Goal: Task Accomplishment & Management: Use online tool/utility

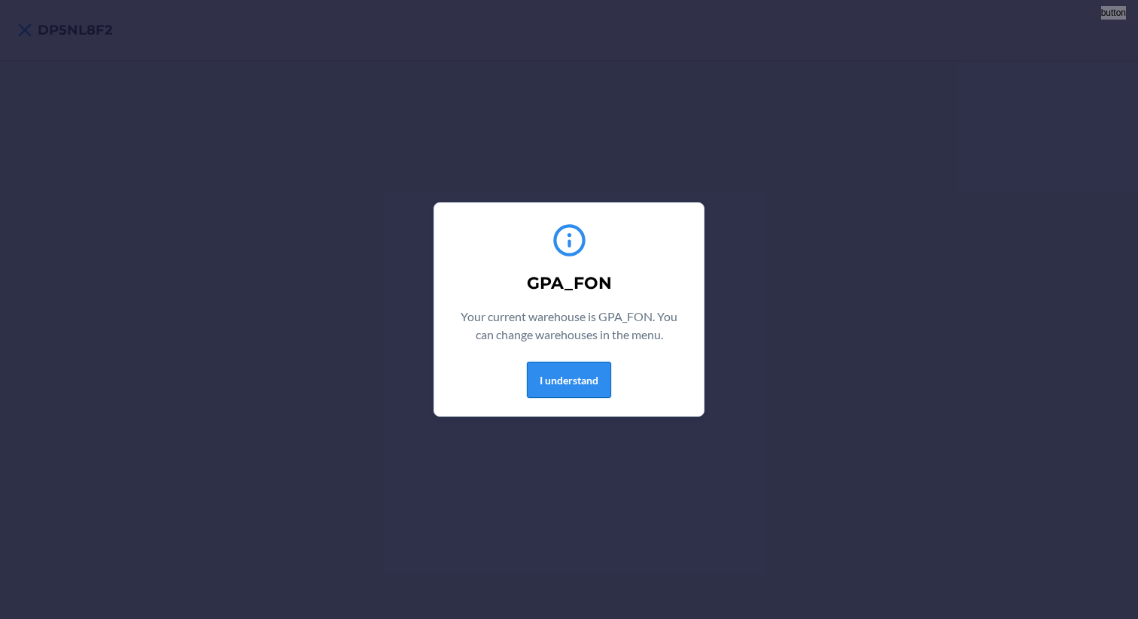
click at [573, 375] on button "I understand" at bounding box center [569, 380] width 84 height 36
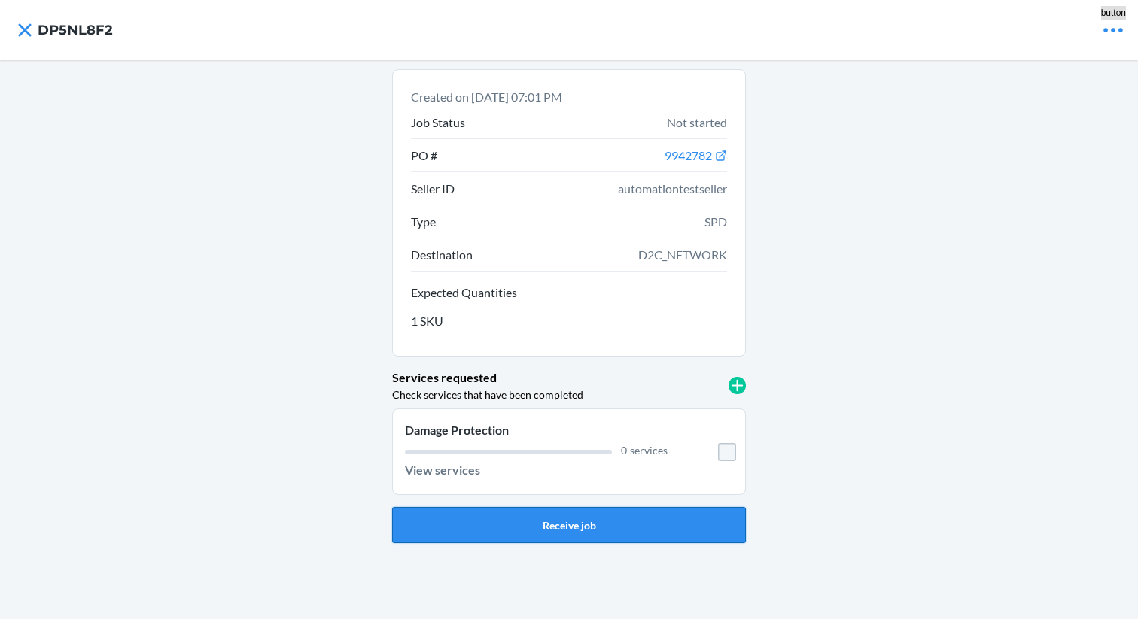
click at [558, 520] on button "Receive job" at bounding box center [569, 525] width 354 height 36
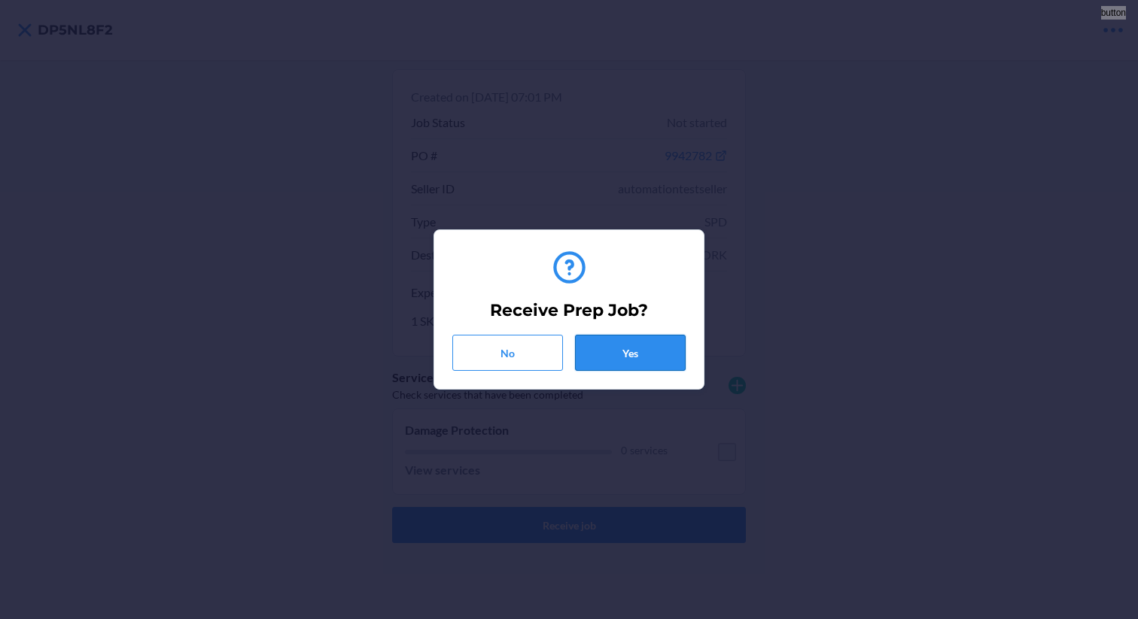
click at [622, 367] on button "Yes" at bounding box center [630, 353] width 111 height 36
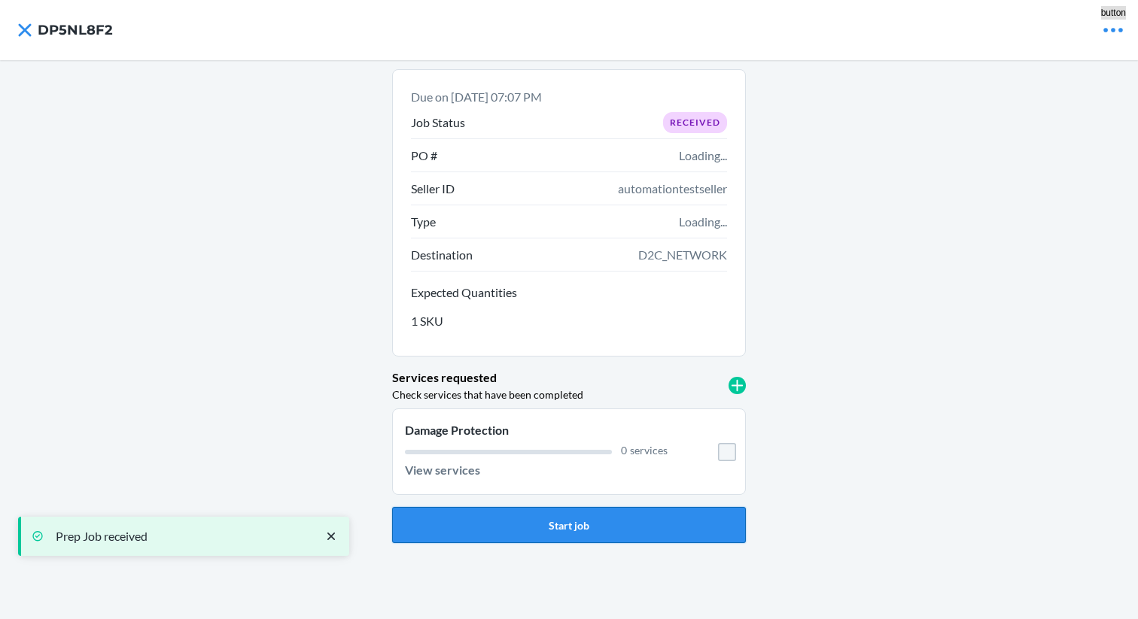
click at [570, 536] on button "Start job" at bounding box center [569, 525] width 354 height 36
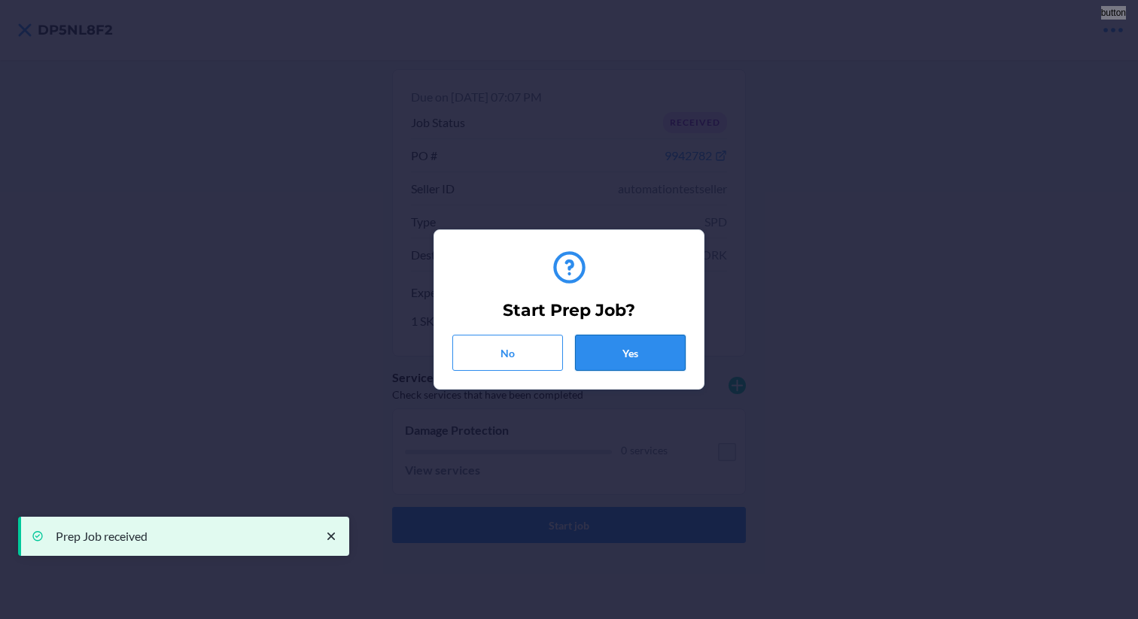
click at [597, 336] on button "Yes" at bounding box center [630, 353] width 111 height 36
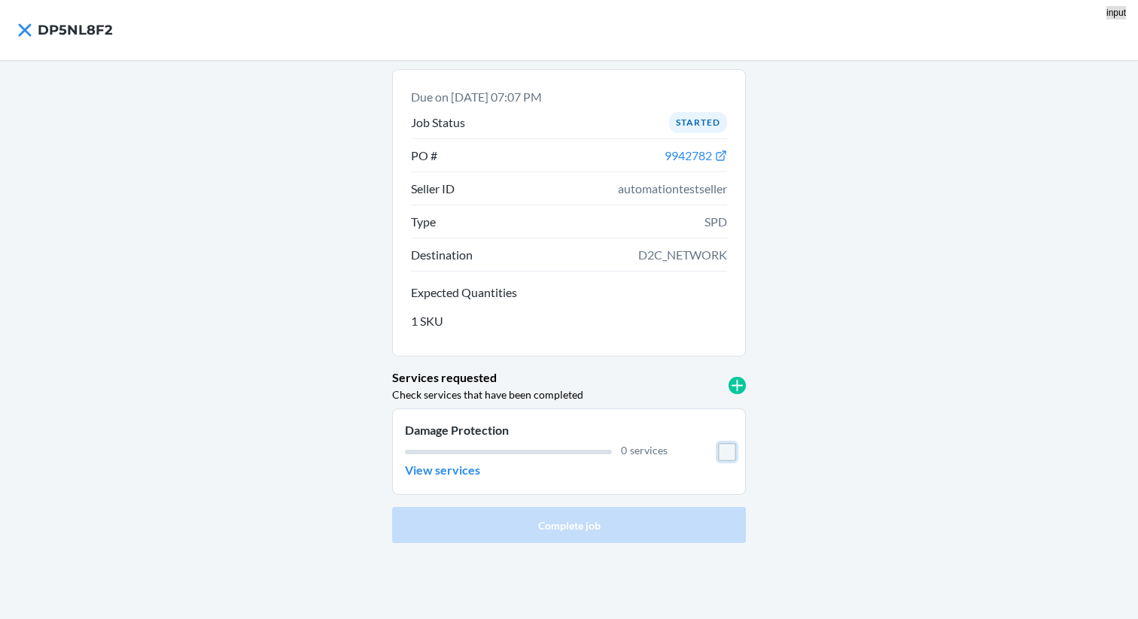
click at [725, 451] on input "checkbox" at bounding box center [727, 452] width 18 height 18
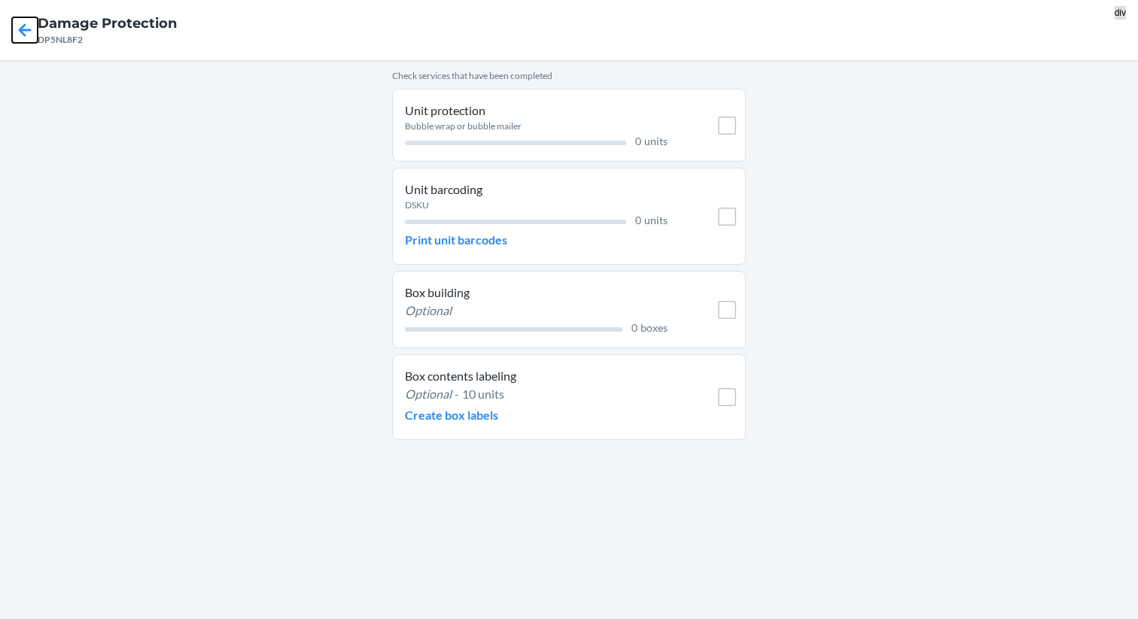
click at [31, 24] on icon at bounding box center [25, 30] width 26 height 26
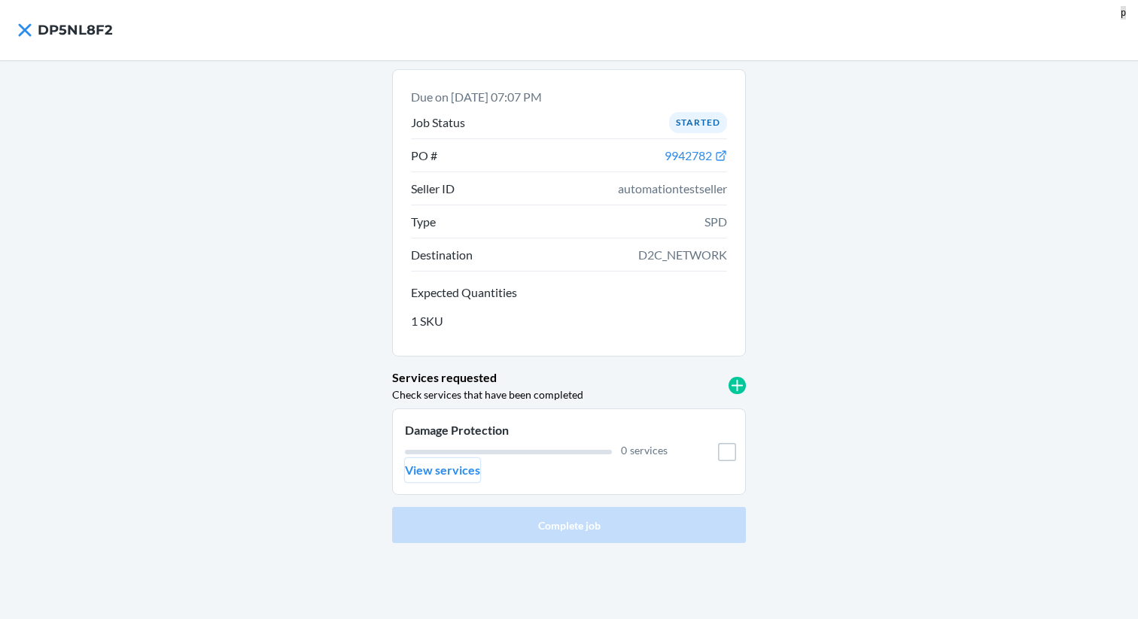
click at [423, 467] on p "View services" at bounding box center [442, 470] width 75 height 18
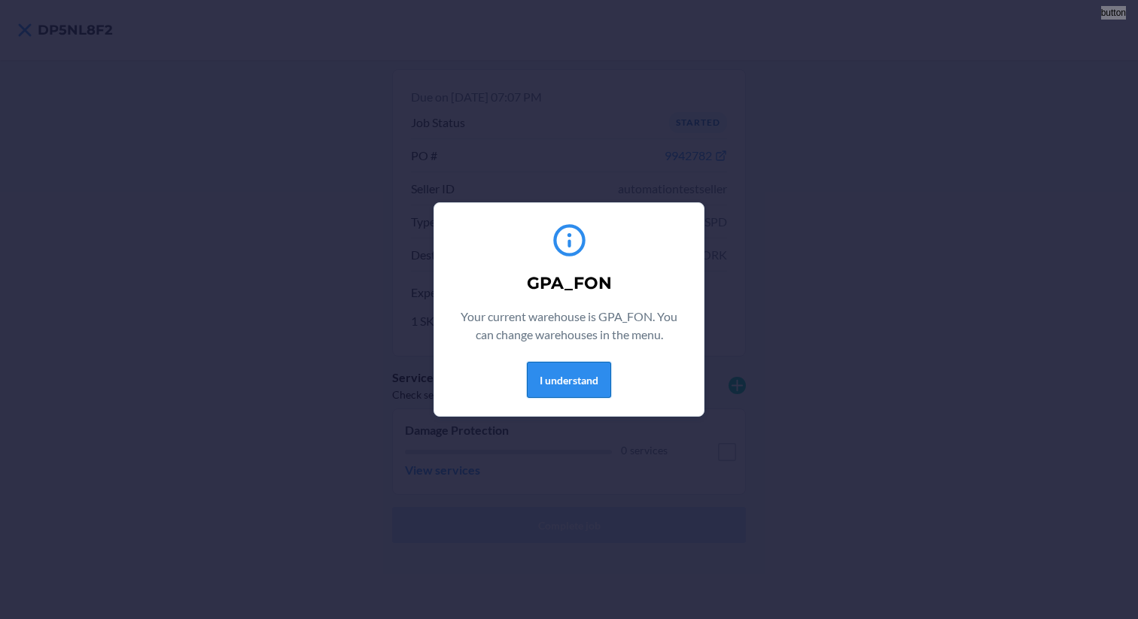
click at [581, 382] on button "I understand" at bounding box center [569, 380] width 84 height 36
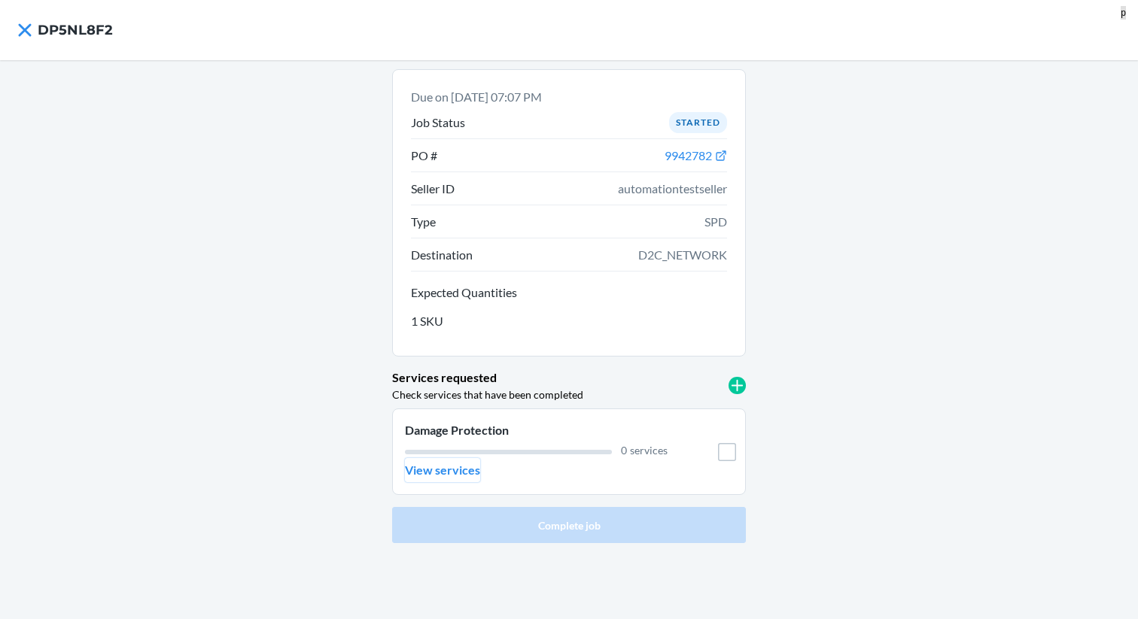
click at [460, 470] on p "View services" at bounding box center [442, 470] width 75 height 18
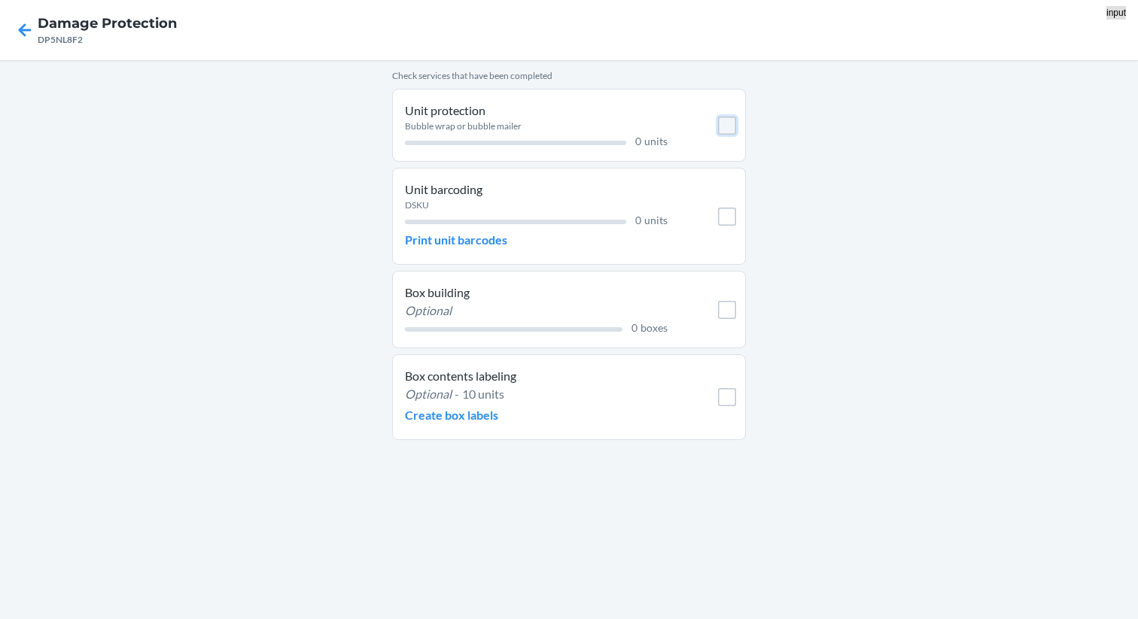
click at [731, 124] on input "checkbox" at bounding box center [727, 126] width 18 height 18
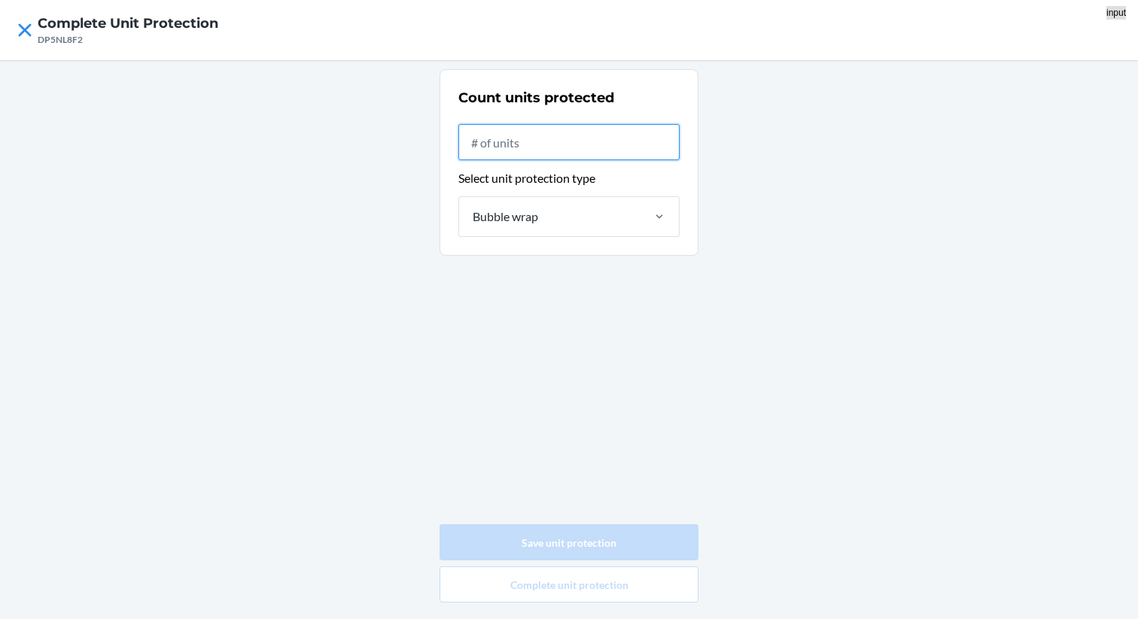
click at [524, 138] on input "text" at bounding box center [568, 142] width 221 height 36
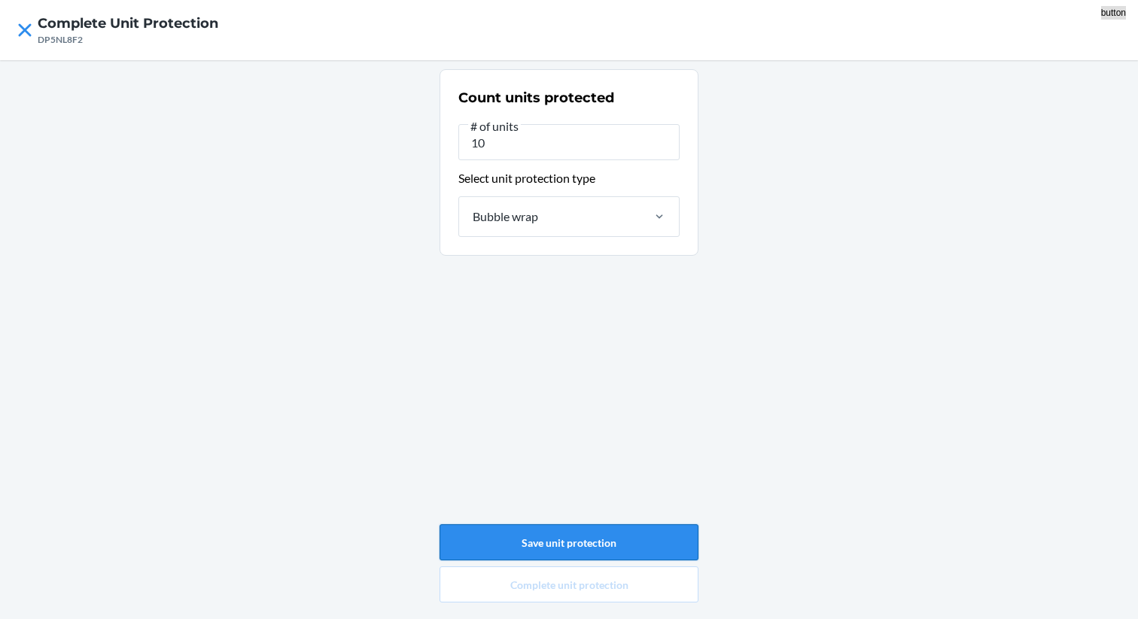
click at [568, 542] on button "Save unit protection" at bounding box center [568, 542] width 259 height 36
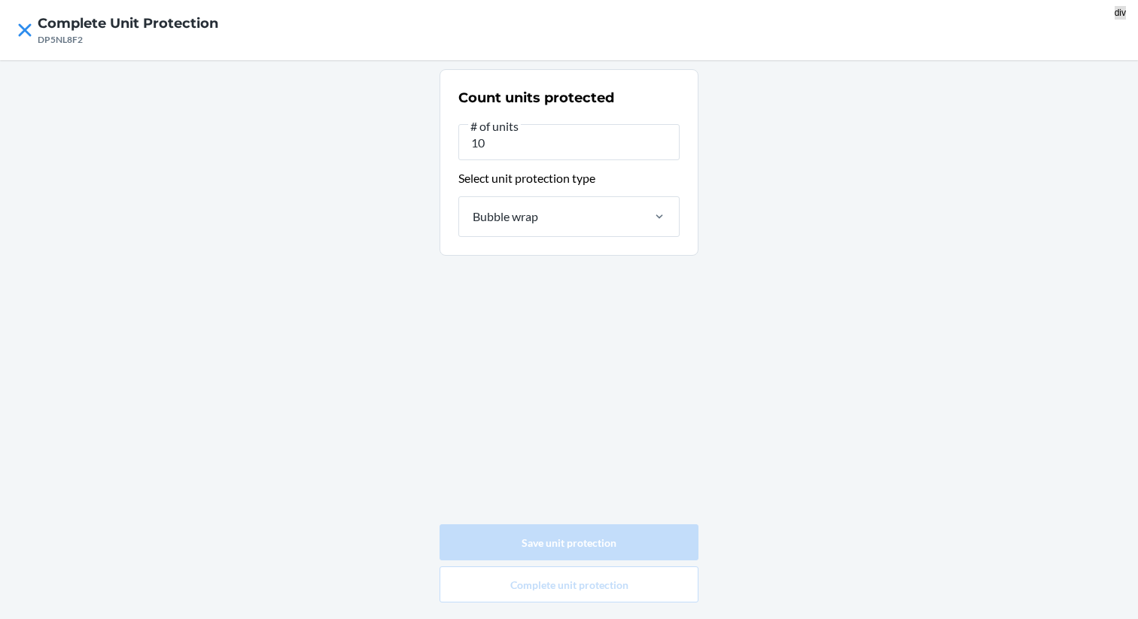
type input "0"
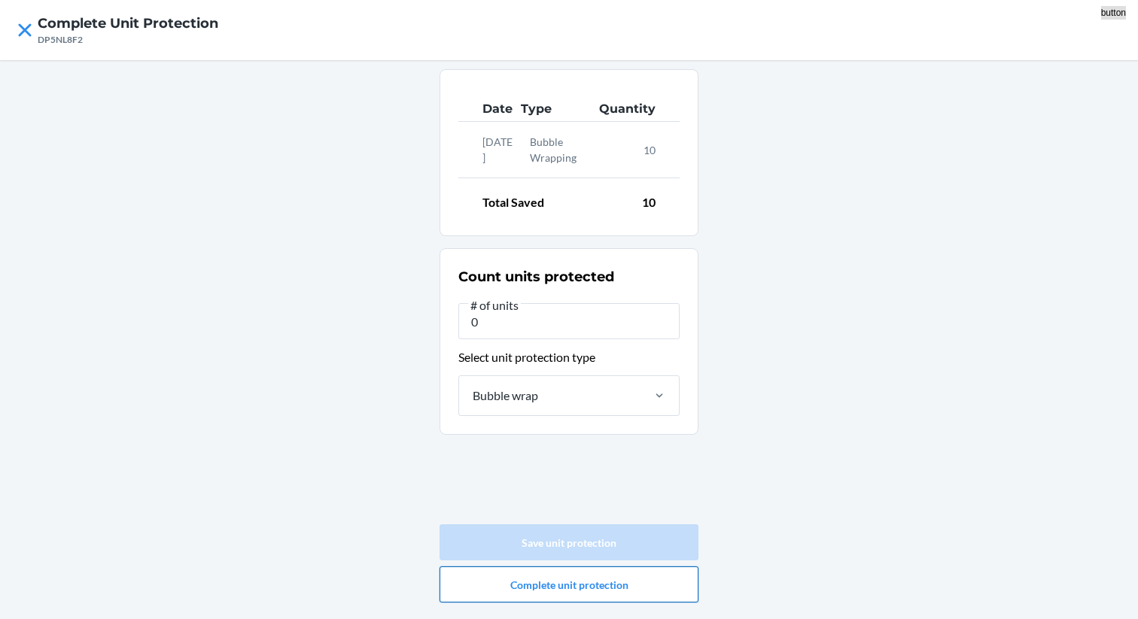
click at [575, 585] on button "Complete unit protection" at bounding box center [568, 585] width 259 height 36
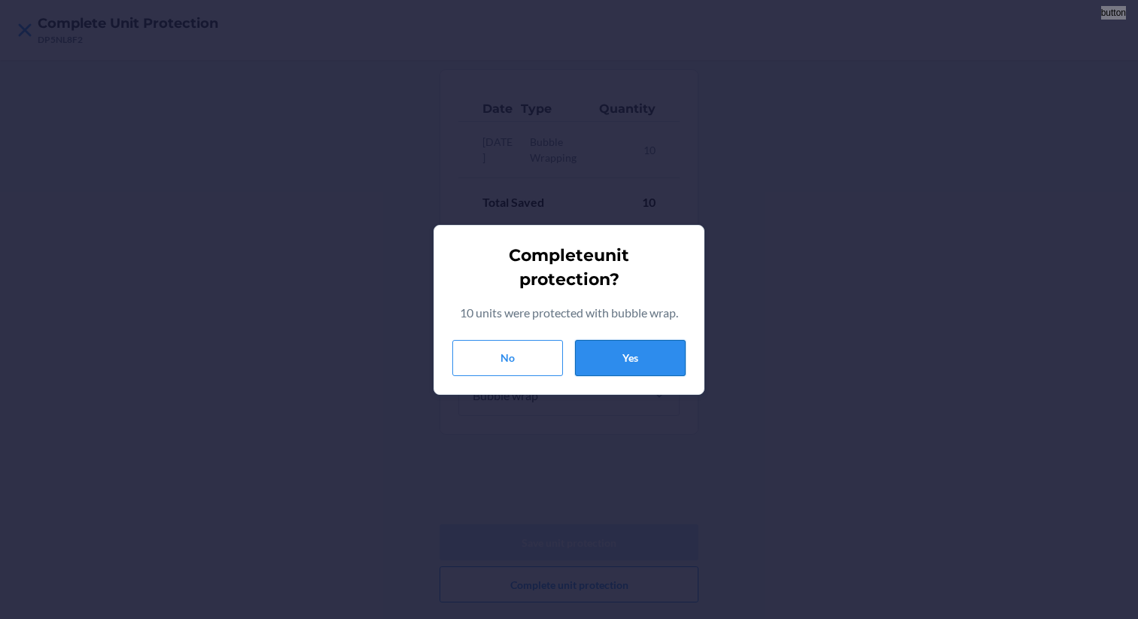
click at [634, 351] on button "Yes" at bounding box center [630, 358] width 111 height 36
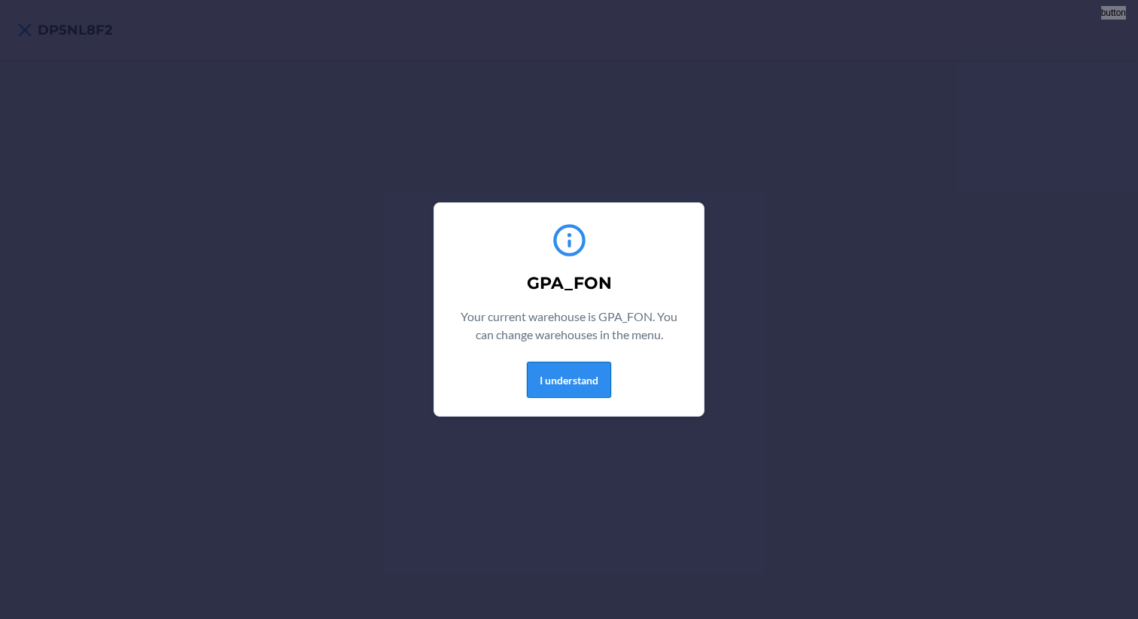
click at [564, 380] on button "I understand" at bounding box center [569, 380] width 84 height 36
click at [593, 382] on button "I understand" at bounding box center [569, 380] width 84 height 36
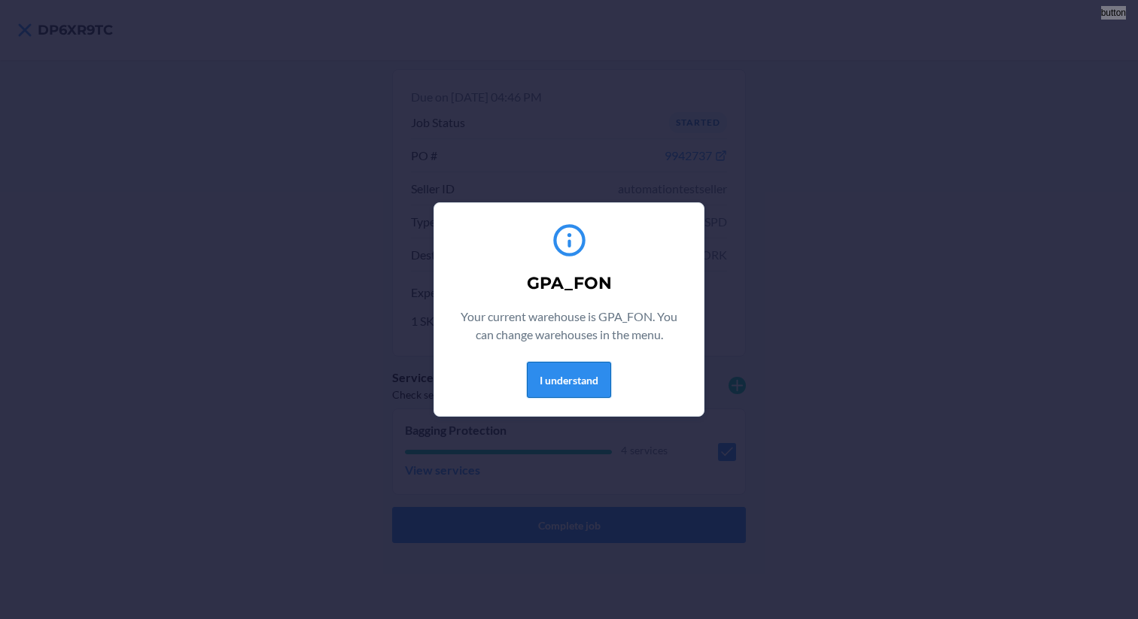
click at [597, 380] on button "I understand" at bounding box center [569, 380] width 84 height 36
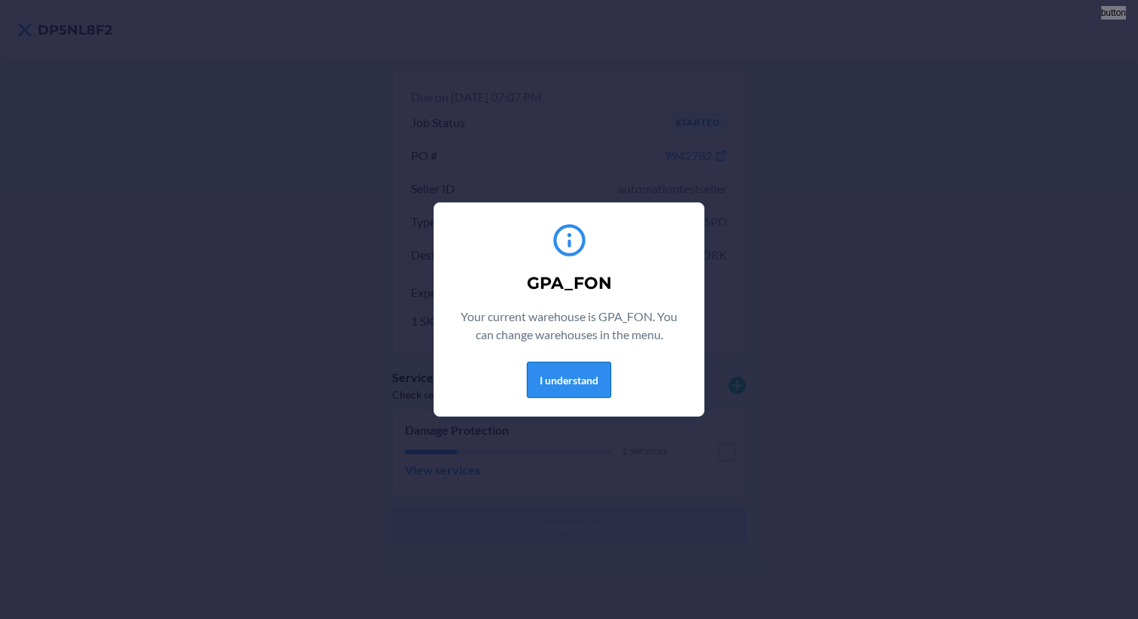
click at [560, 385] on button "I understand" at bounding box center [569, 380] width 84 height 36
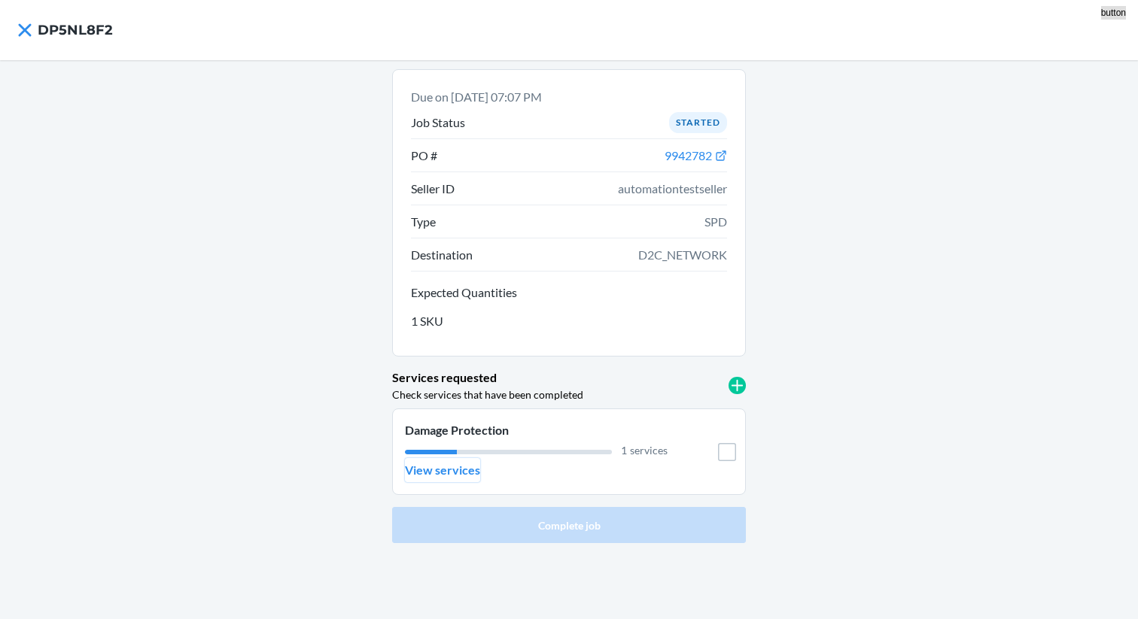
click at [452, 479] on button "View services" at bounding box center [442, 470] width 75 height 24
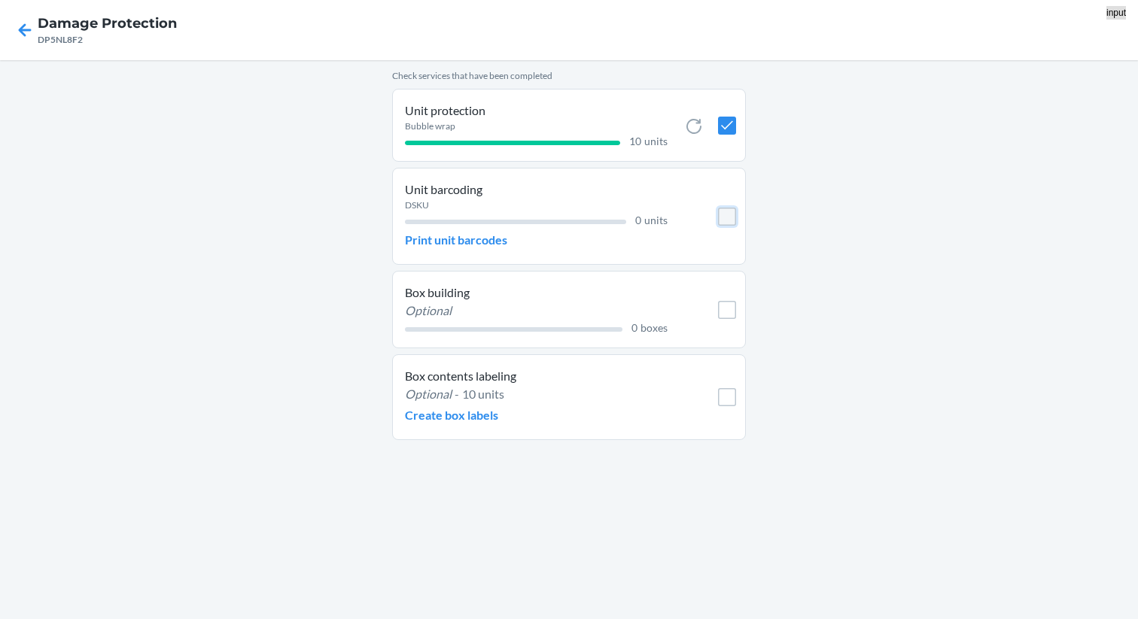
click at [727, 220] on input "checkbox" at bounding box center [727, 217] width 18 height 18
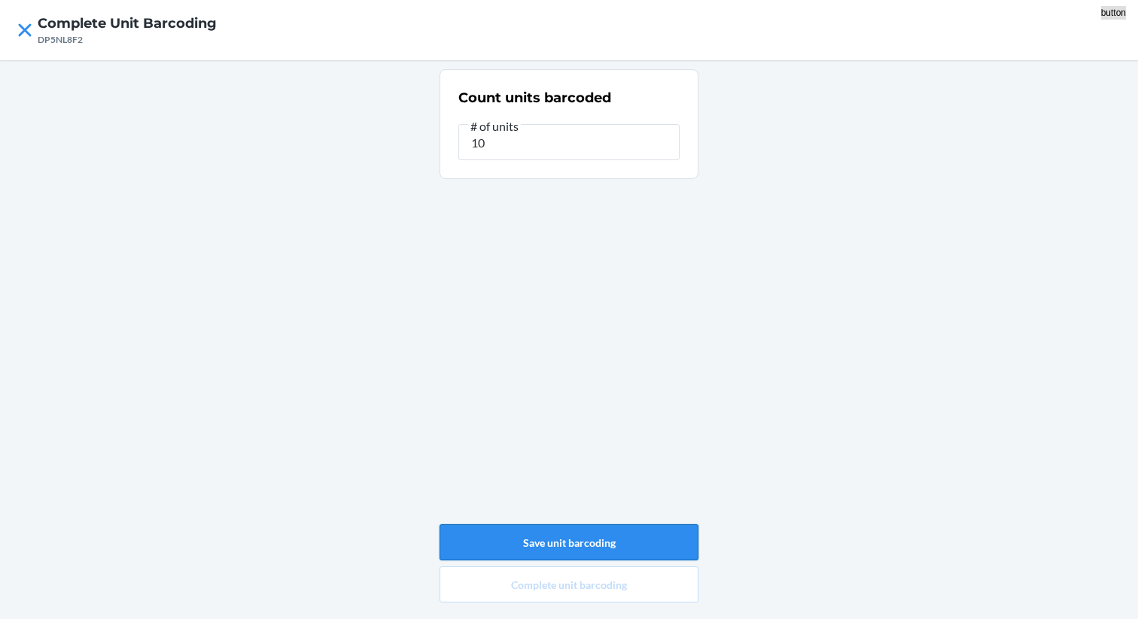
click at [562, 538] on button "Save unit barcoding" at bounding box center [568, 542] width 259 height 36
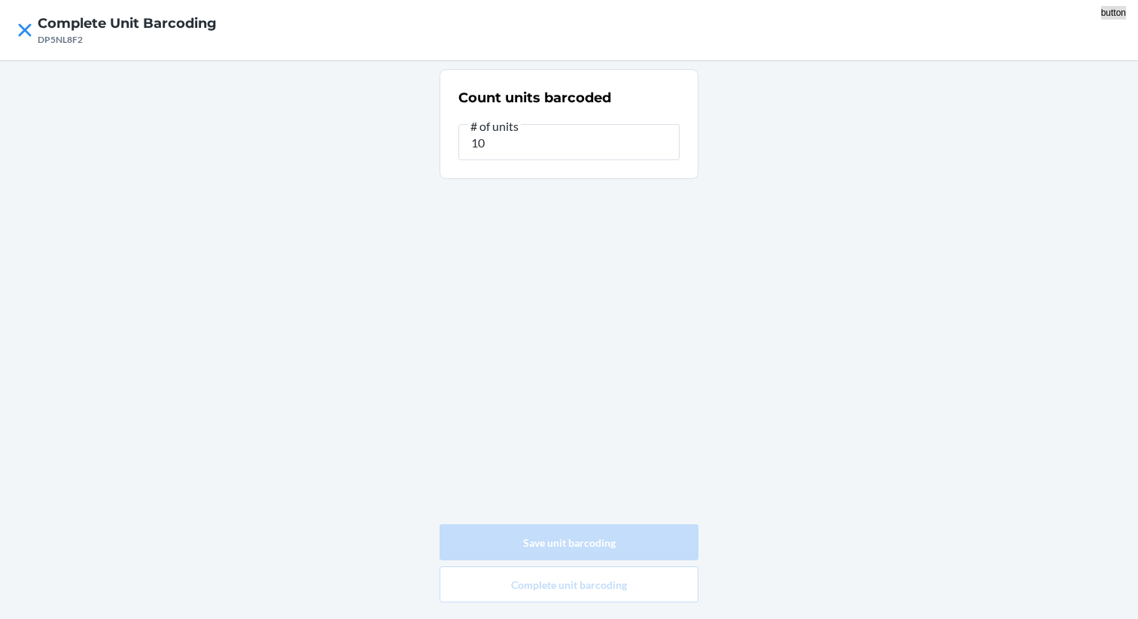
type input "0"
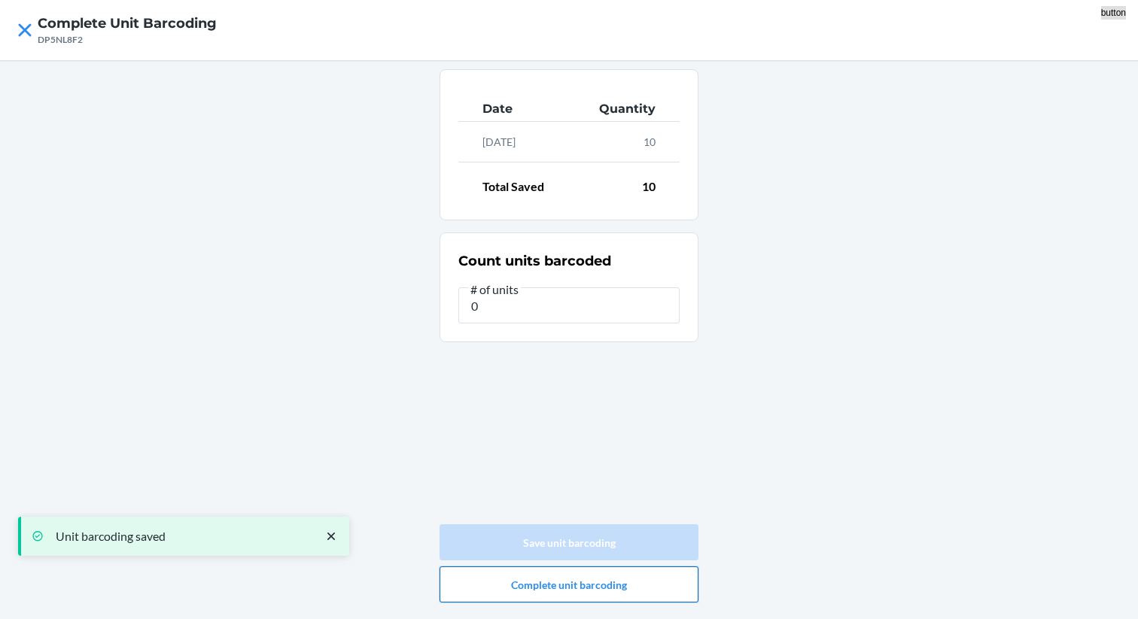
click at [584, 573] on button "Complete unit barcoding" at bounding box center [568, 585] width 259 height 36
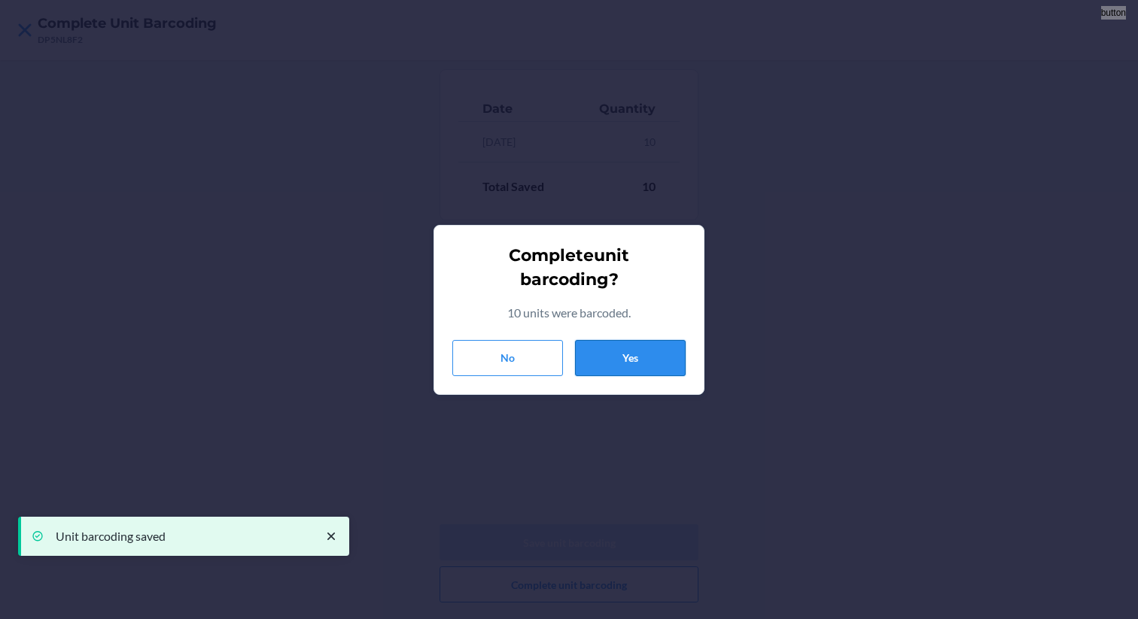
click at [637, 359] on button "Yes" at bounding box center [630, 358] width 111 height 36
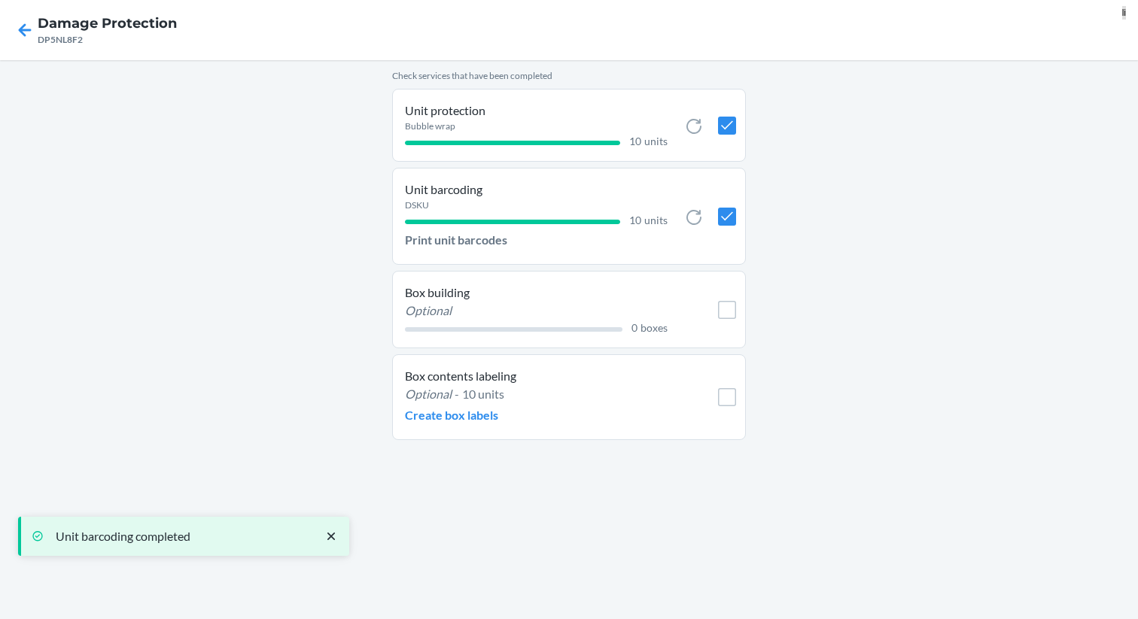
click at [731, 277] on li "Box building Optional 0 boxes" at bounding box center [569, 310] width 354 height 78
click at [731, 305] on input "checkbox" at bounding box center [727, 310] width 18 height 18
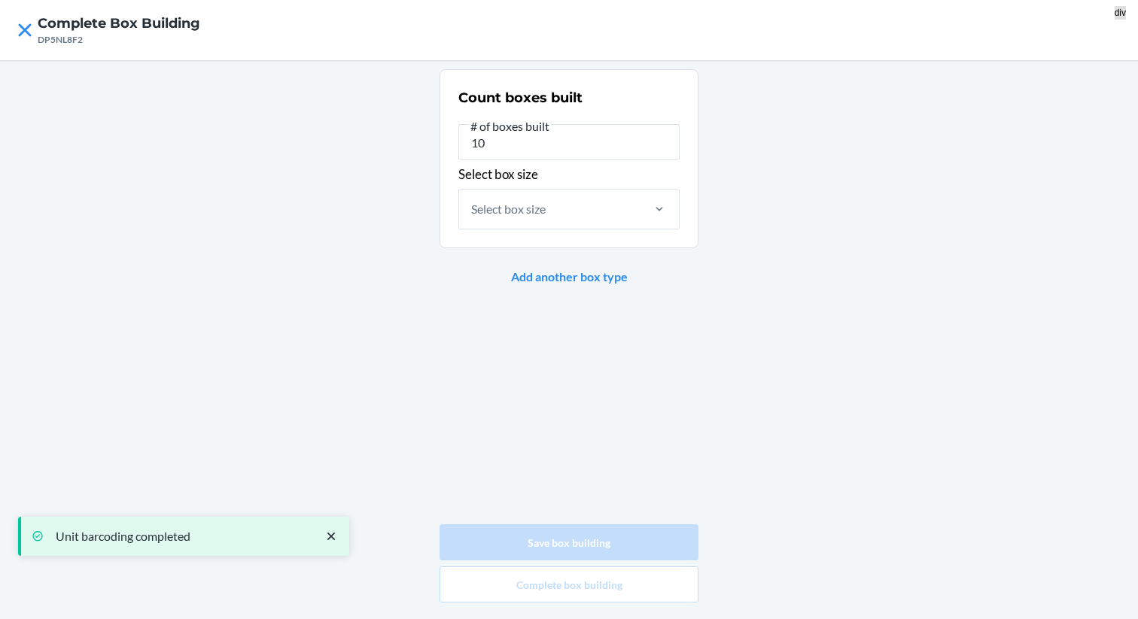
click at [597, 168] on div "Count boxes built # of boxes built 10 Select box size Select box size" at bounding box center [568, 159] width 221 height 150
click at [586, 210] on div "Select box size" at bounding box center [549, 209] width 181 height 39
click at [473, 210] on input "Select box size" at bounding box center [472, 209] width 2 height 18
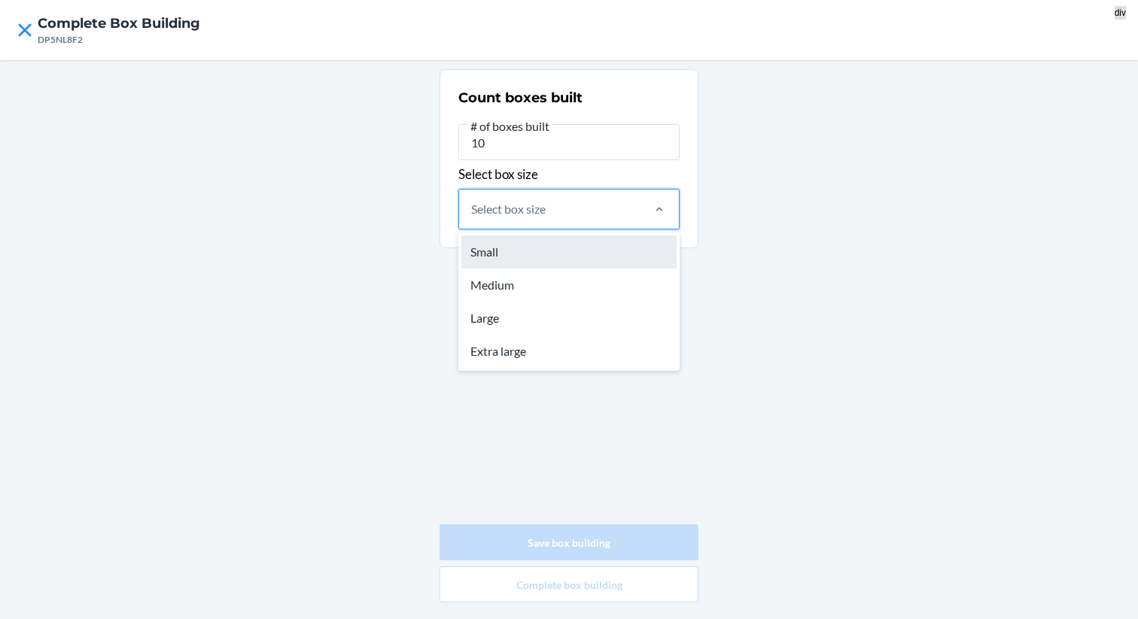
click at [567, 251] on div "Small" at bounding box center [568, 252] width 215 height 33
click at [473, 218] on input "option Small focused, 1 of 4. 4 results available. Use Up and Down to choose op…" at bounding box center [472, 209] width 2 height 18
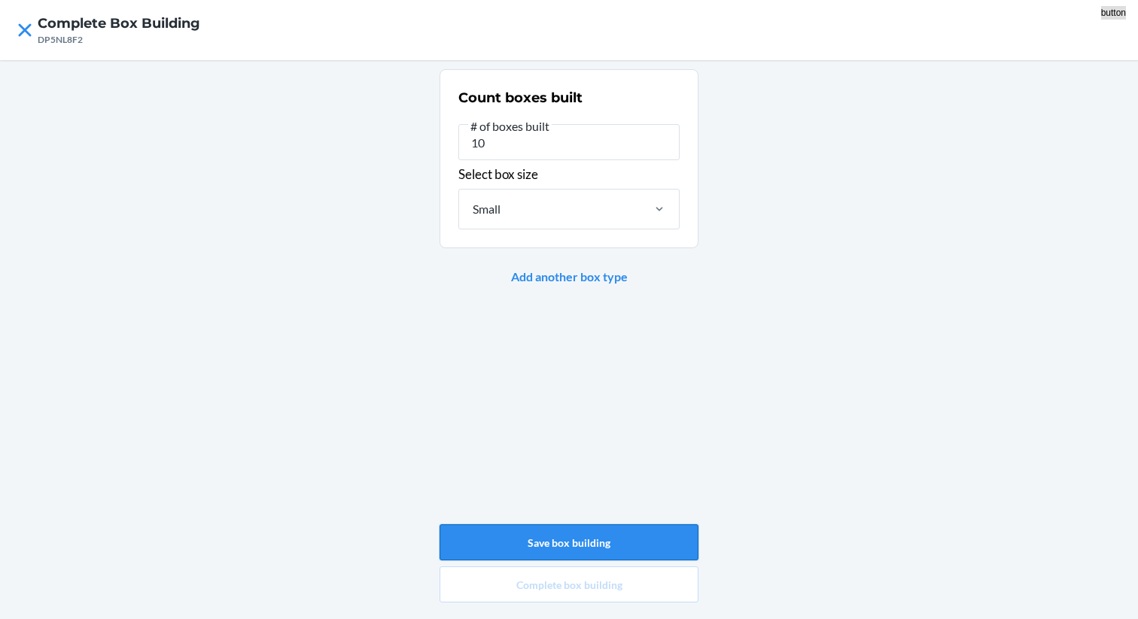
click at [574, 555] on button "Save box building" at bounding box center [568, 542] width 259 height 36
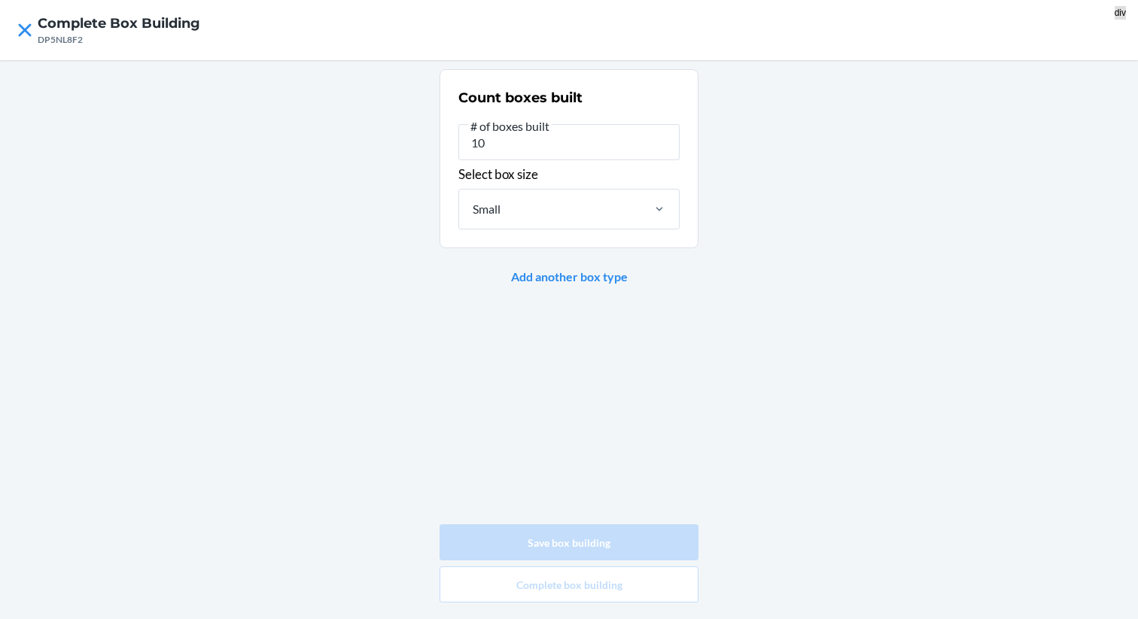
type input "0"
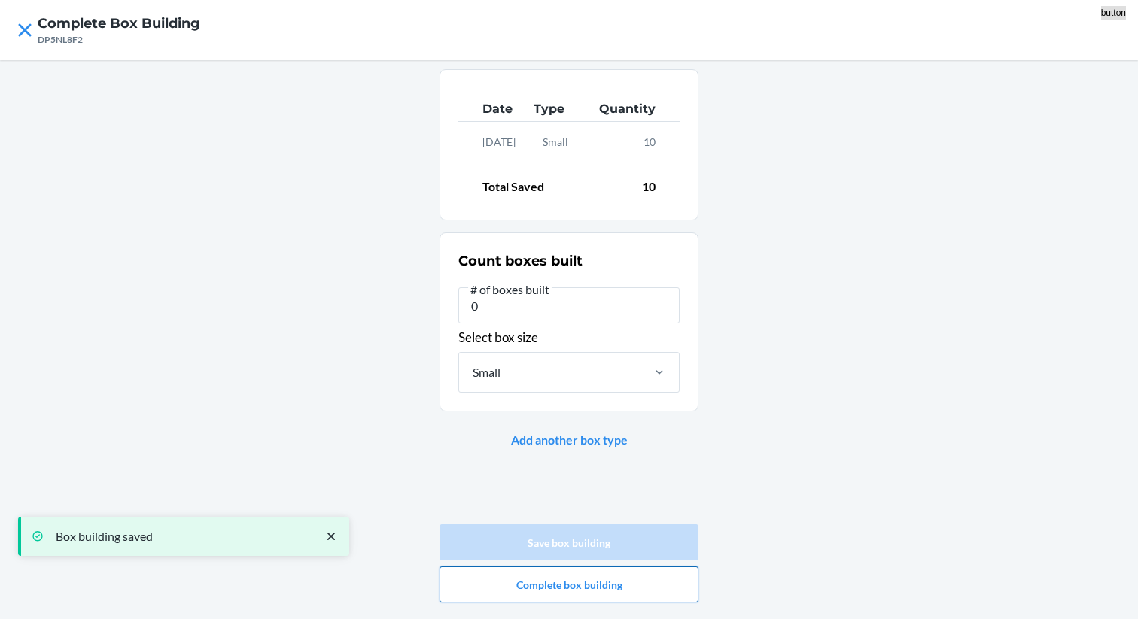
click at [571, 571] on button "Complete box building" at bounding box center [568, 585] width 259 height 36
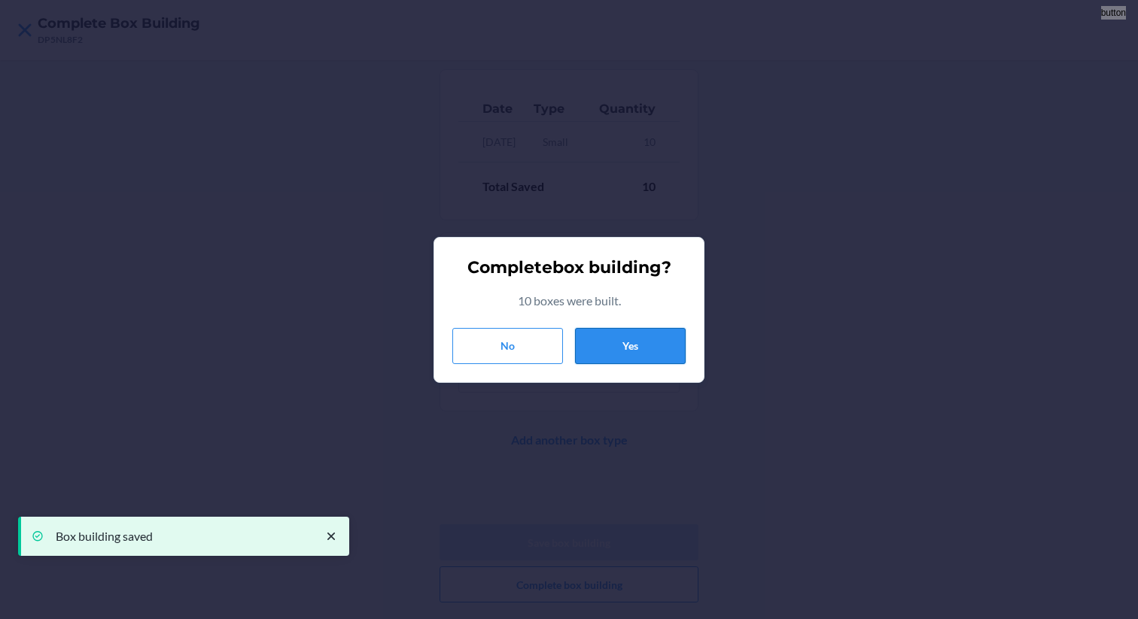
click at [641, 338] on button "Yes" at bounding box center [630, 346] width 111 height 36
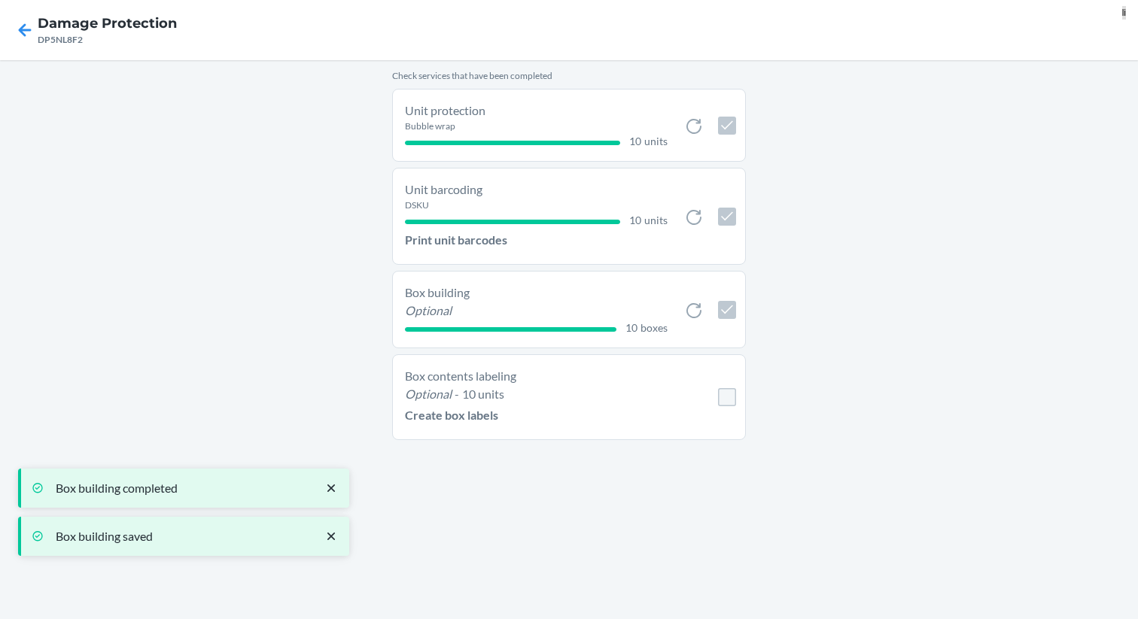
click at [728, 361] on li "Box contents labeling Optional - 10 units Create box labels" at bounding box center [569, 397] width 354 height 86
click at [728, 391] on input "checkbox" at bounding box center [727, 397] width 18 height 18
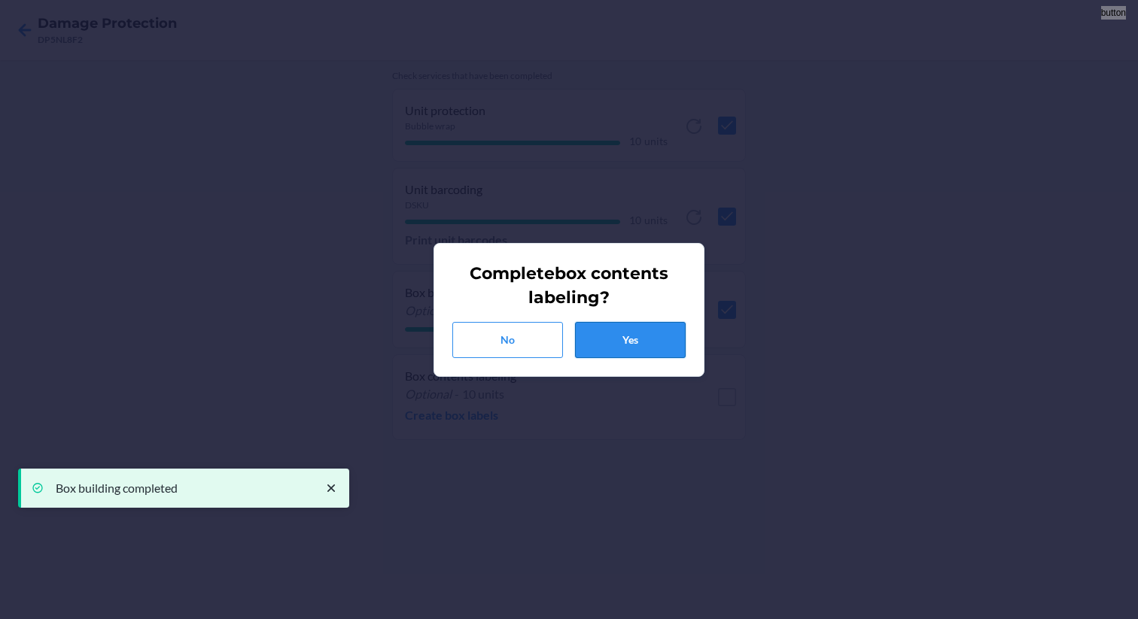
click at [658, 345] on button "Yes" at bounding box center [630, 340] width 111 height 36
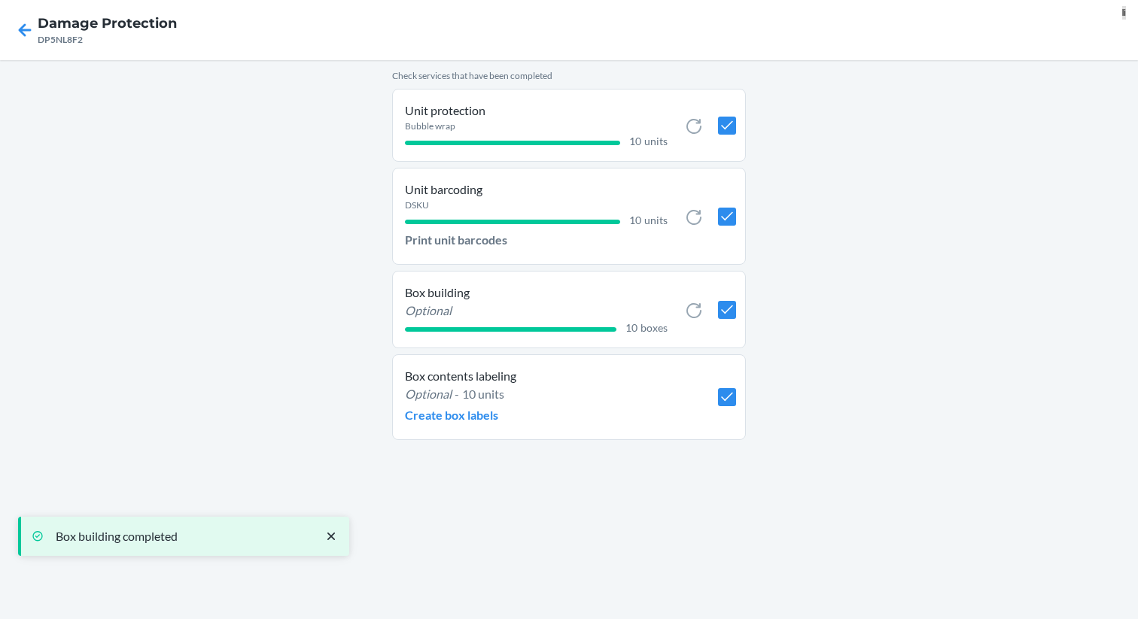
checkbox input "true"
click at [26, 32] on icon at bounding box center [25, 30] width 26 height 26
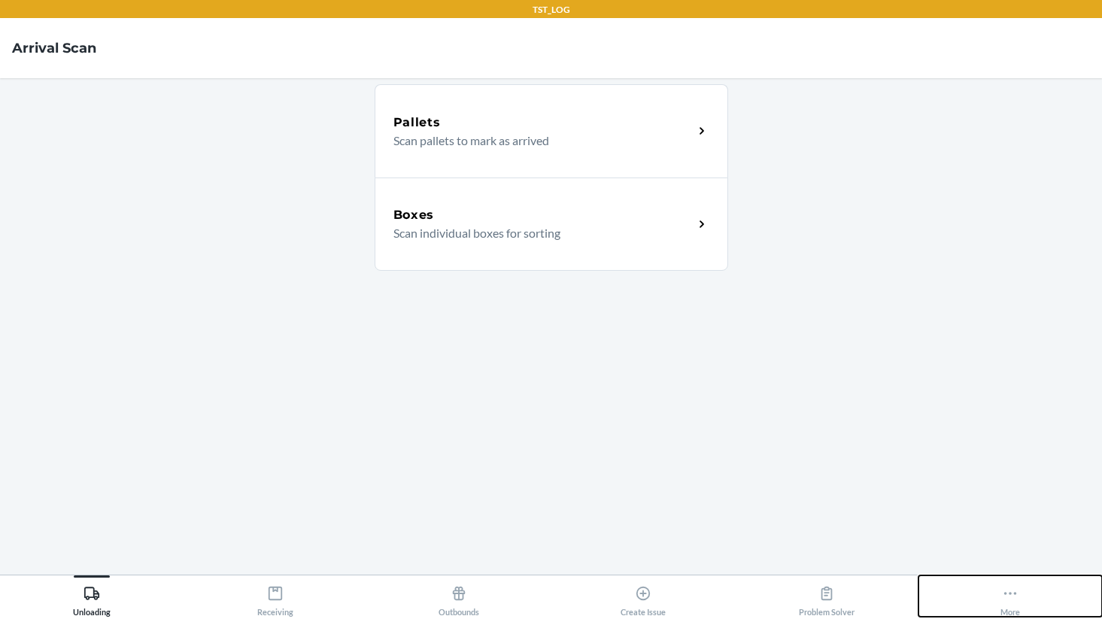
click at [1006, 604] on div "More" at bounding box center [1011, 598] width 20 height 38
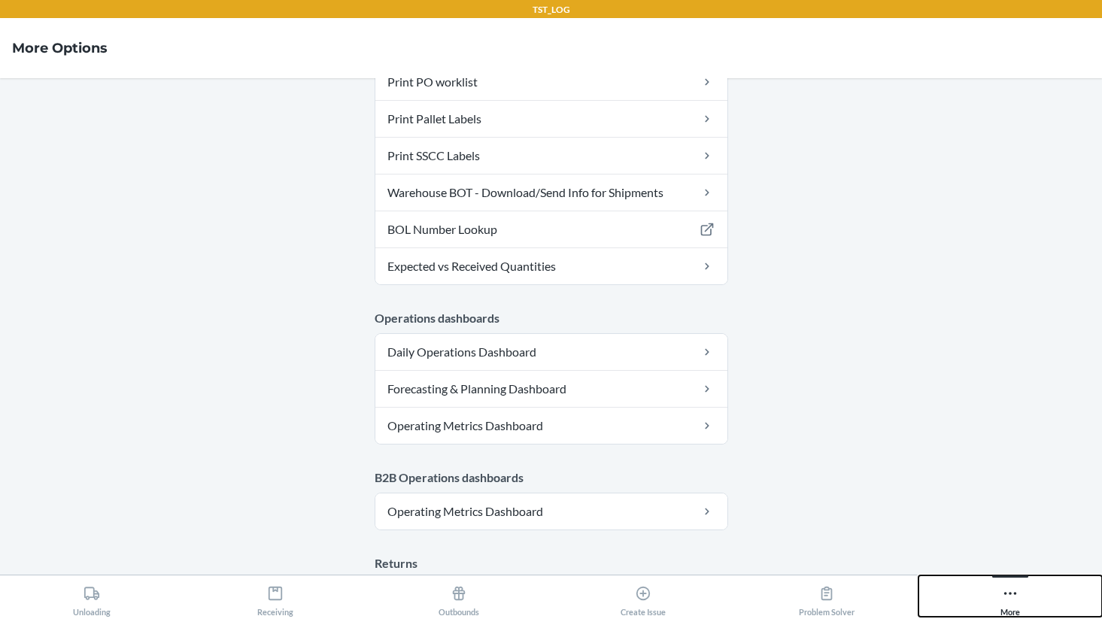
scroll to position [864, 0]
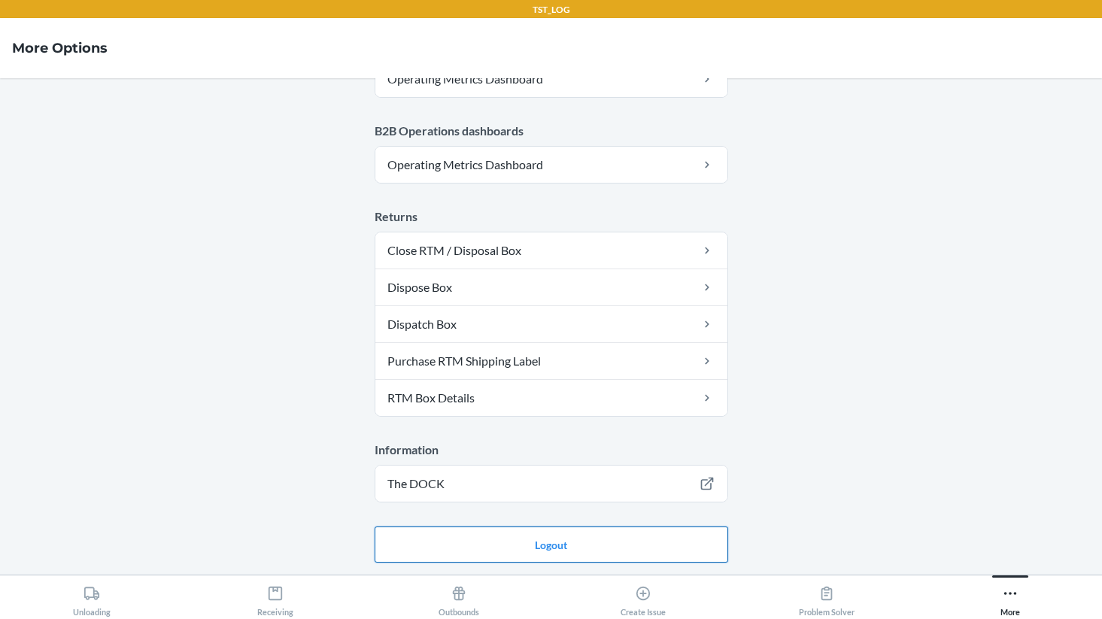
click at [576, 537] on button "Logout" at bounding box center [552, 545] width 354 height 36
